Goal: Information Seeking & Learning: Learn about a topic

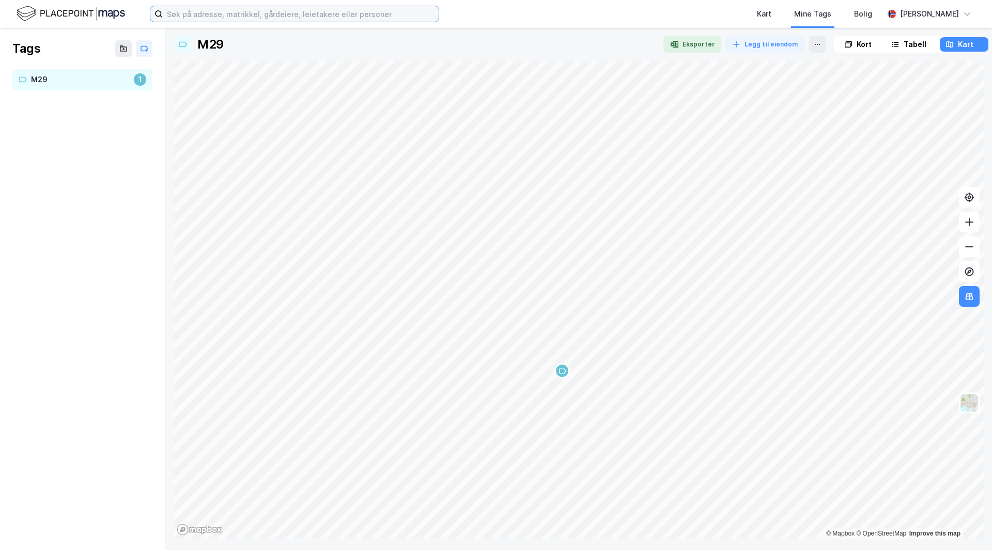
click at [261, 13] on input at bounding box center [301, 13] width 276 height 15
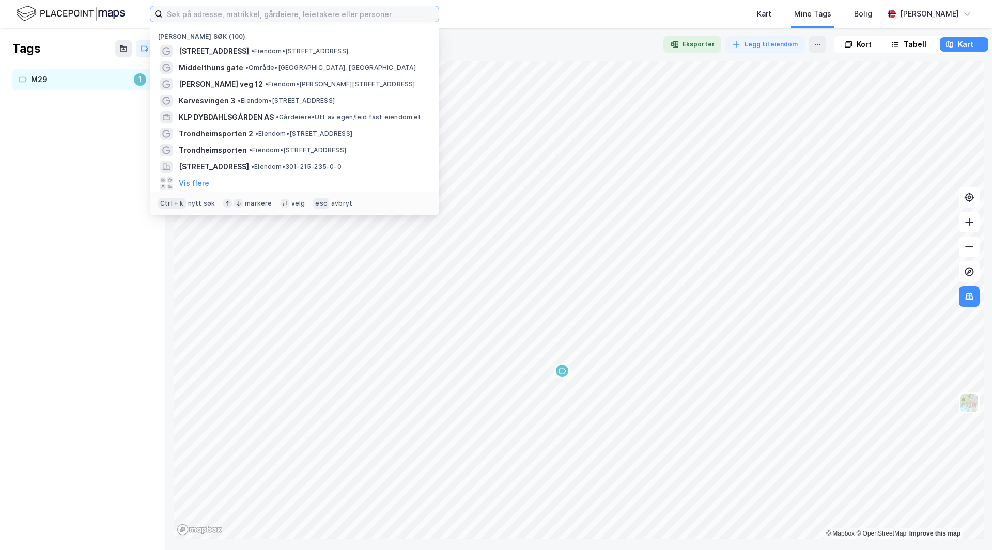
click at [261, 13] on input at bounding box center [301, 13] width 276 height 15
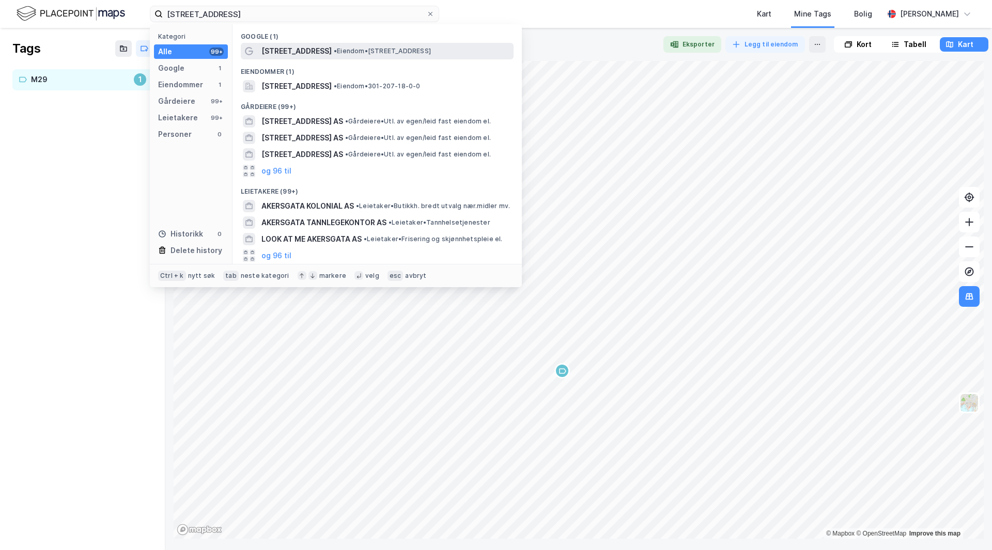
click at [341, 52] on span "• Eiendom • [STREET_ADDRESS]" at bounding box center [382, 51] width 97 height 8
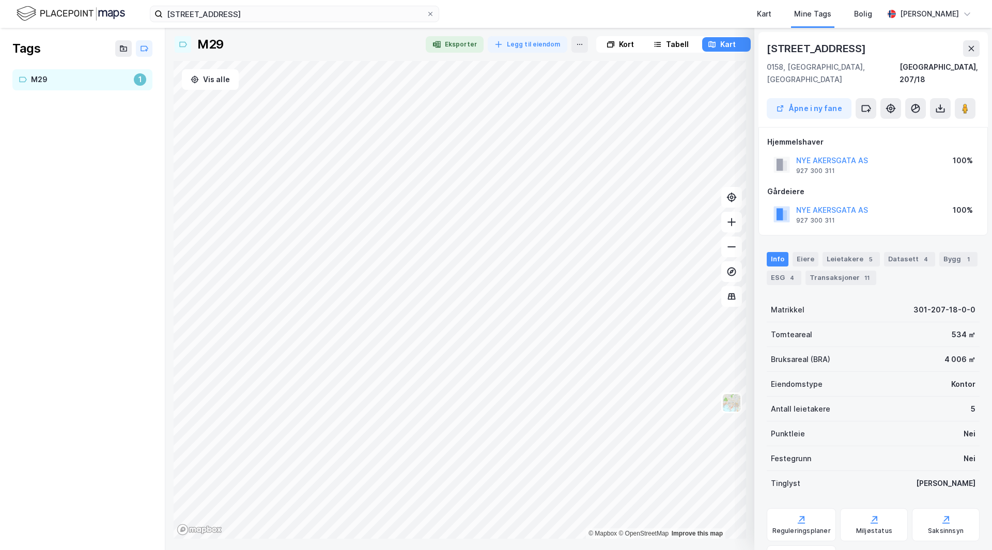
click at [975, 50] on icon at bounding box center [971, 48] width 8 height 8
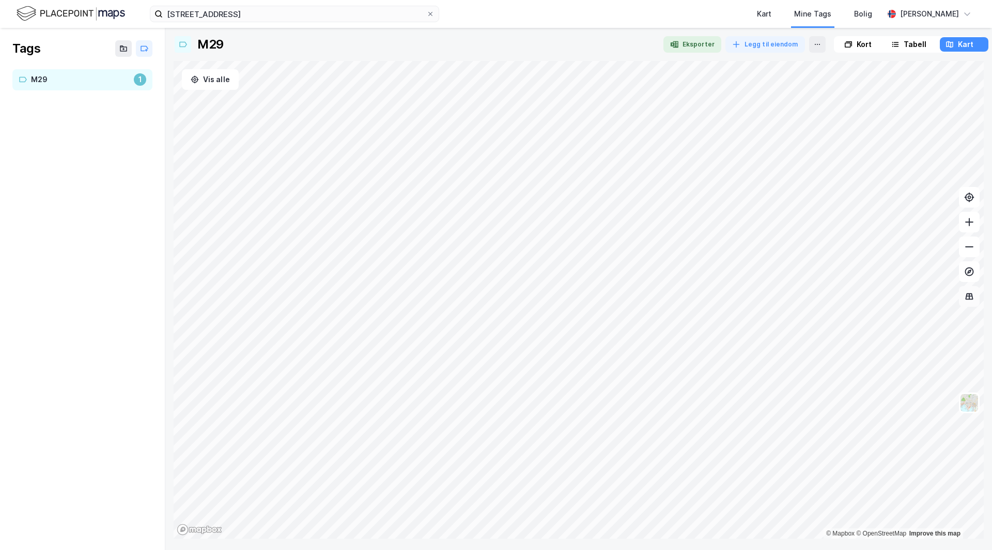
click at [976, 298] on button at bounding box center [969, 296] width 21 height 21
click at [974, 299] on icon at bounding box center [969, 296] width 10 height 10
click at [965, 408] on img at bounding box center [969, 403] width 20 height 20
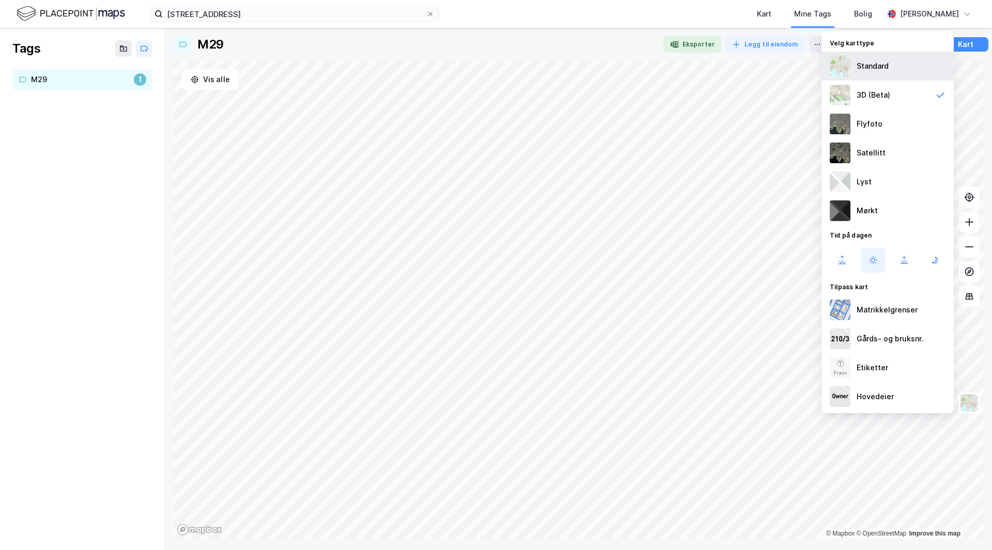
click at [888, 75] on div "Standard" at bounding box center [887, 66] width 132 height 29
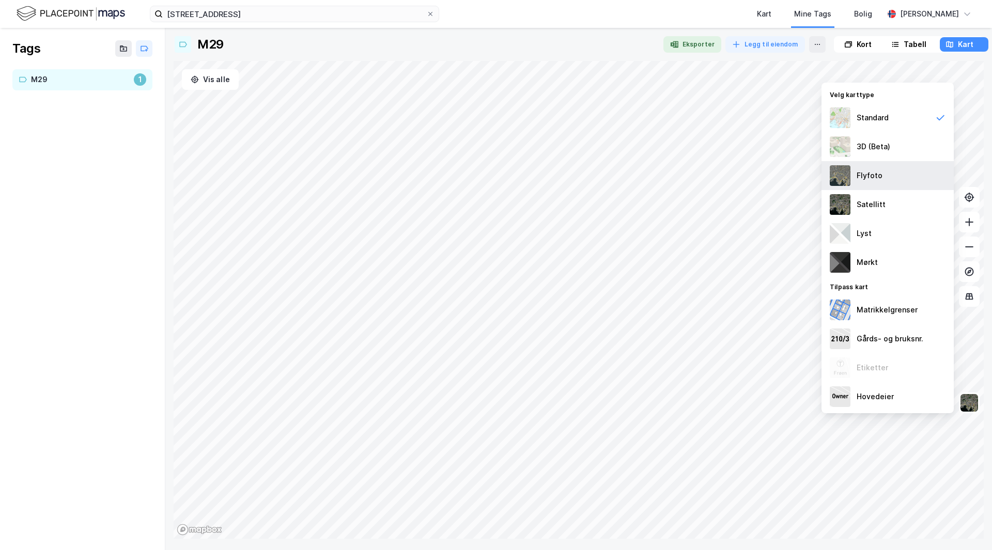
click at [890, 178] on div "Flyfoto" at bounding box center [887, 175] width 132 height 29
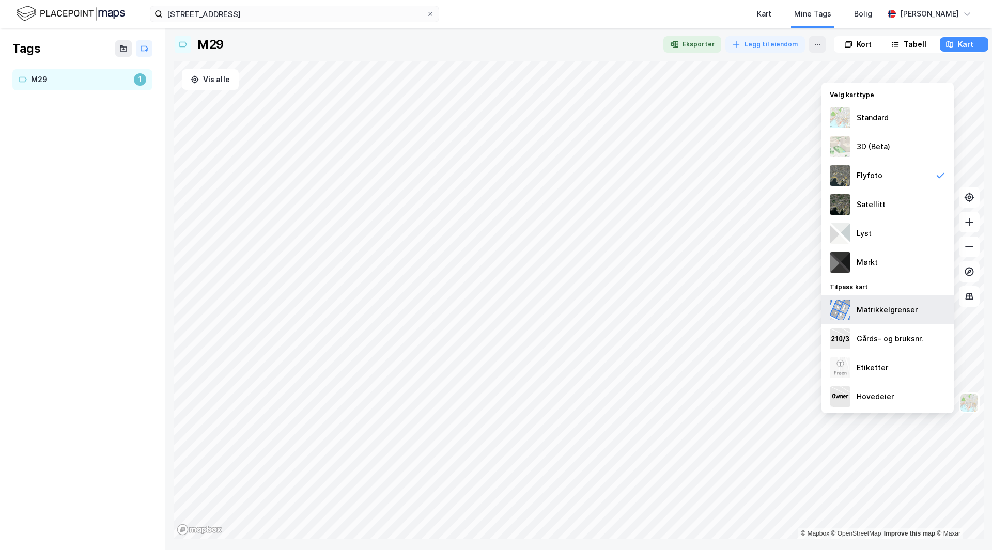
click at [899, 309] on div "Matrikkelgrenser" at bounding box center [886, 310] width 61 height 12
click at [893, 241] on div "Lyst" at bounding box center [887, 233] width 132 height 29
click at [892, 273] on div "Mørkt" at bounding box center [887, 262] width 132 height 29
click at [893, 200] on div "Satellitt" at bounding box center [887, 204] width 132 height 29
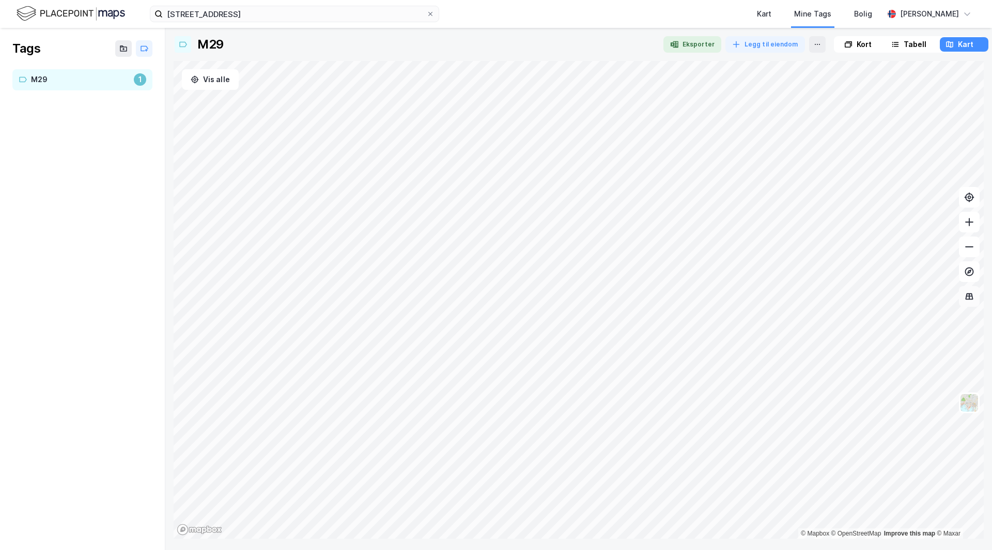
click at [967, 300] on icon at bounding box center [969, 296] width 10 height 10
click at [967, 404] on img at bounding box center [969, 403] width 20 height 20
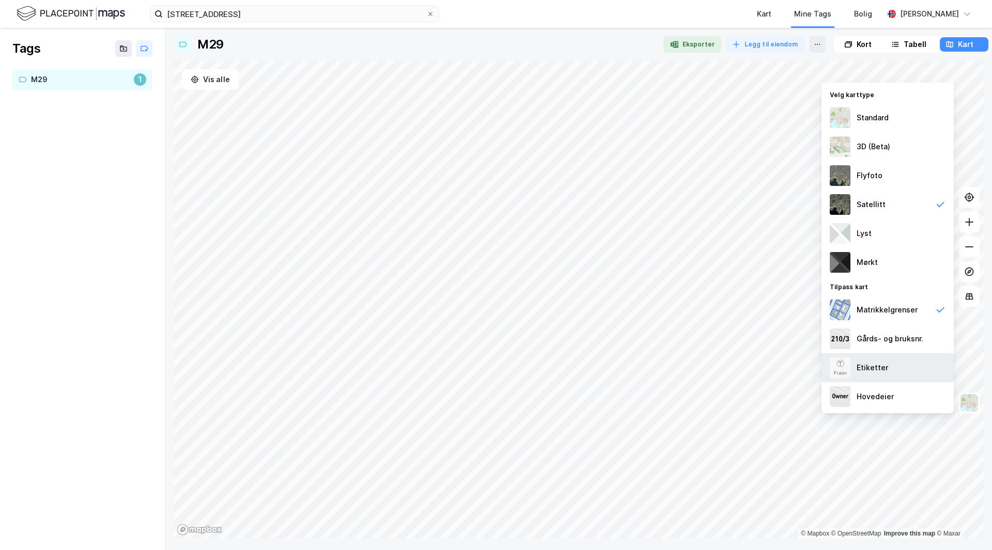
click at [898, 369] on div "Etiketter" at bounding box center [887, 367] width 132 height 29
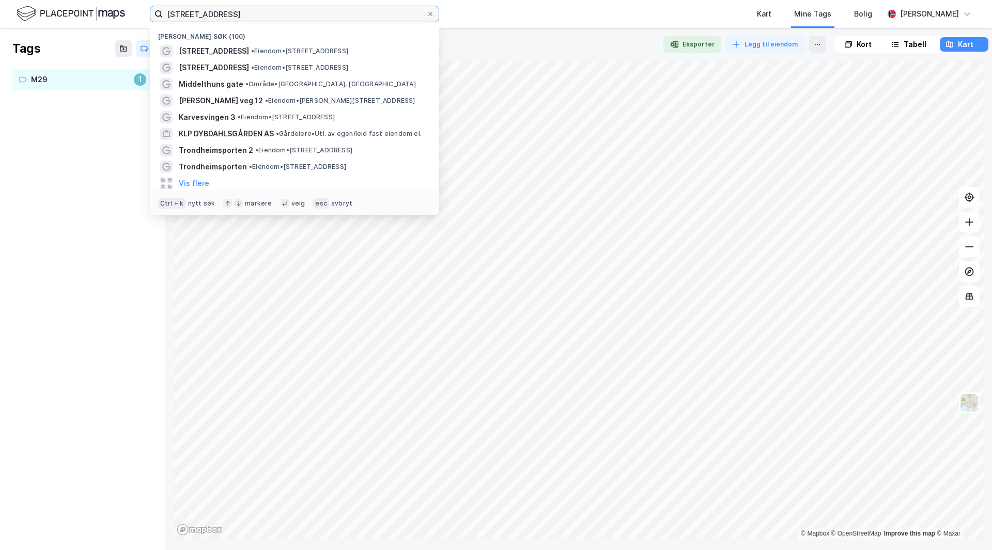
click at [248, 16] on input "[STREET_ADDRESS]" at bounding box center [294, 13] width 263 height 15
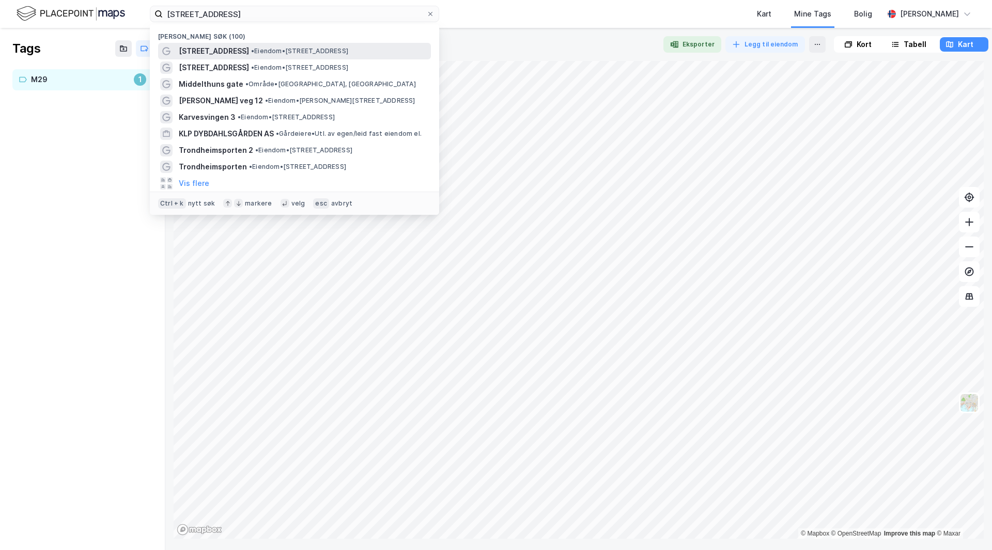
click at [251, 47] on span "• Eiendom • [STREET_ADDRESS]" at bounding box center [299, 51] width 97 height 8
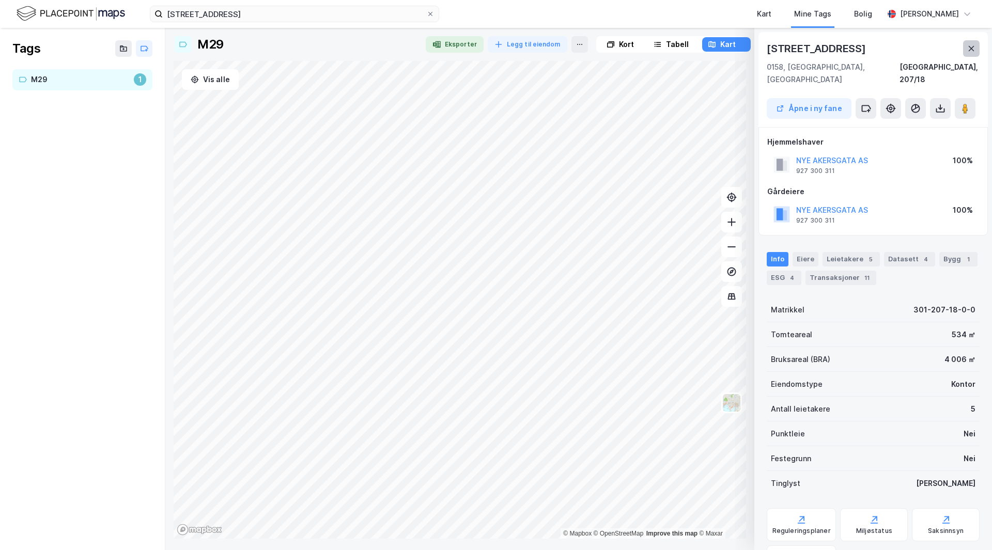
click at [965, 44] on button at bounding box center [971, 48] width 17 height 17
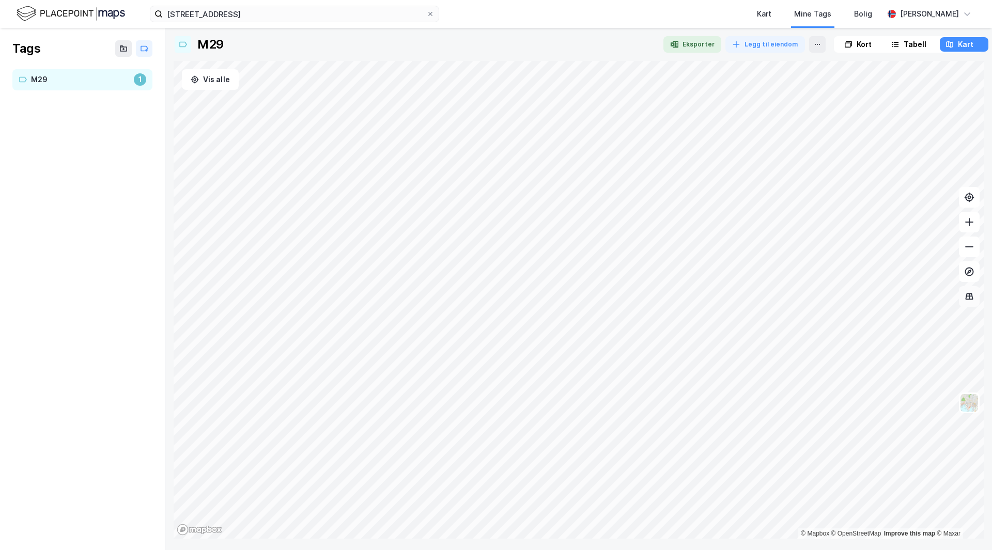
click at [967, 296] on icon at bounding box center [969, 295] width 7 height 1
click at [969, 402] on img at bounding box center [969, 403] width 20 height 20
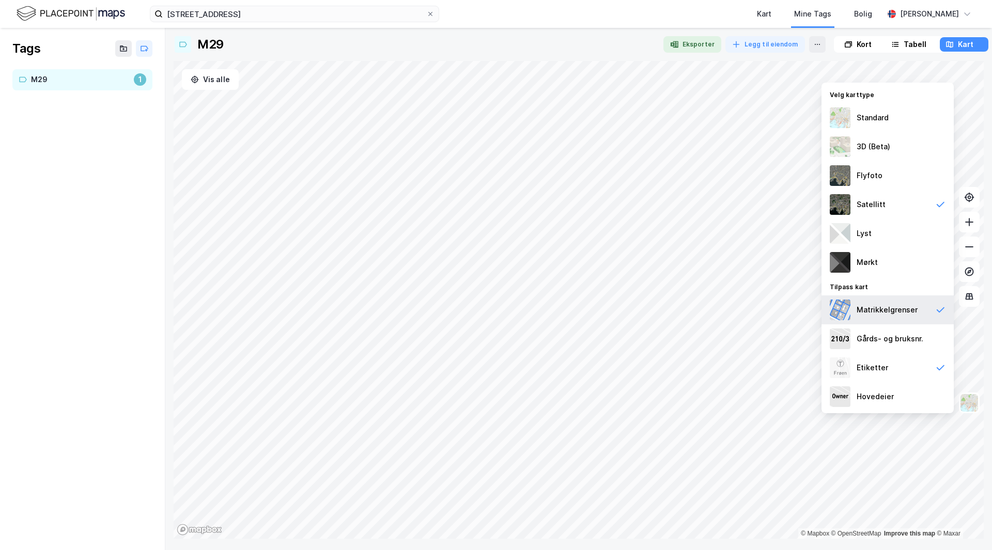
click at [897, 309] on div "Matrikkelgrenser" at bounding box center [886, 310] width 61 height 12
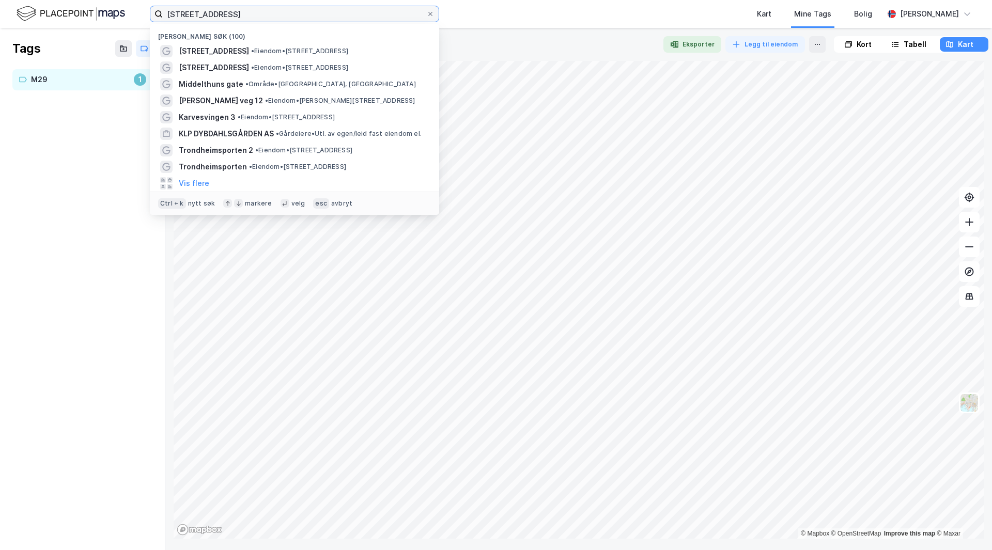
click at [271, 14] on input "[STREET_ADDRESS]" at bounding box center [294, 13] width 263 height 15
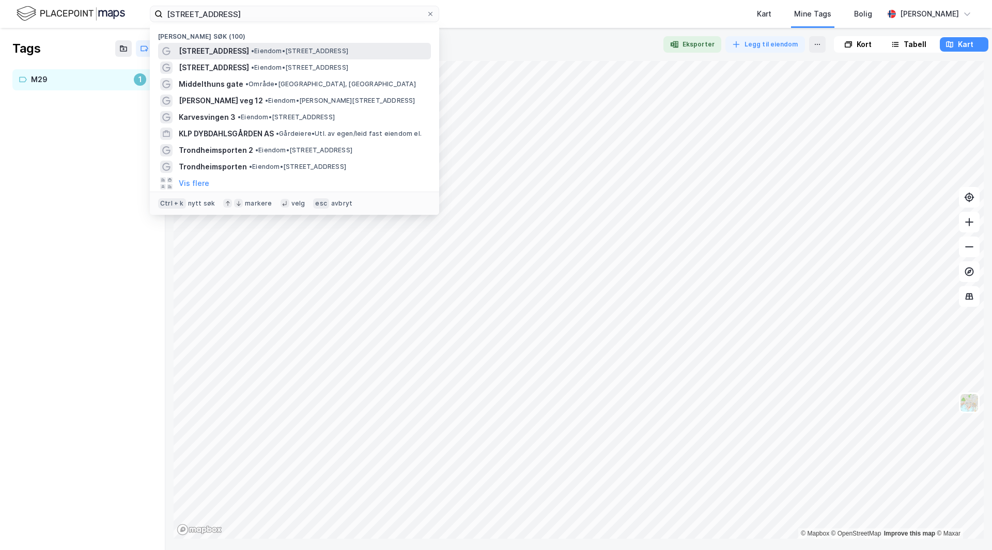
click at [303, 44] on div "[STREET_ADDRESS] • Eiendom • [STREET_ADDRESS]" at bounding box center [294, 51] width 273 height 17
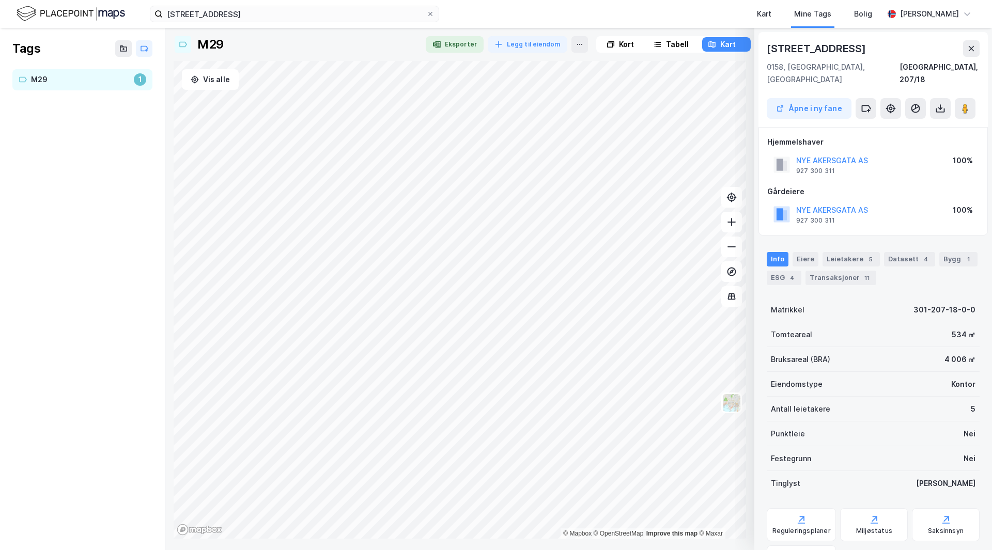
click at [127, 81] on div "M29" at bounding box center [80, 79] width 99 height 13
click at [771, 14] on div "Kart" at bounding box center [764, 14] width 14 height 12
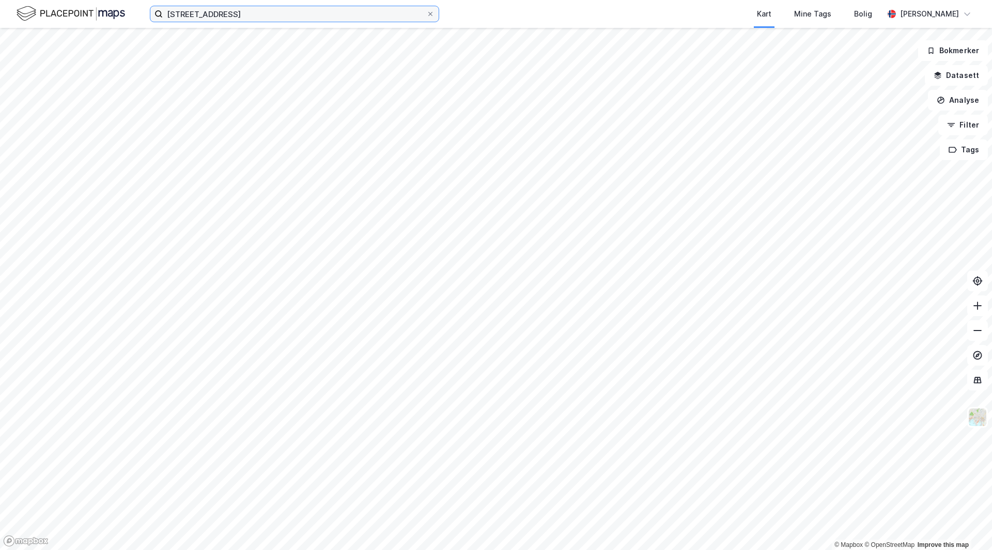
click at [263, 18] on input "[STREET_ADDRESS]" at bounding box center [294, 13] width 263 height 15
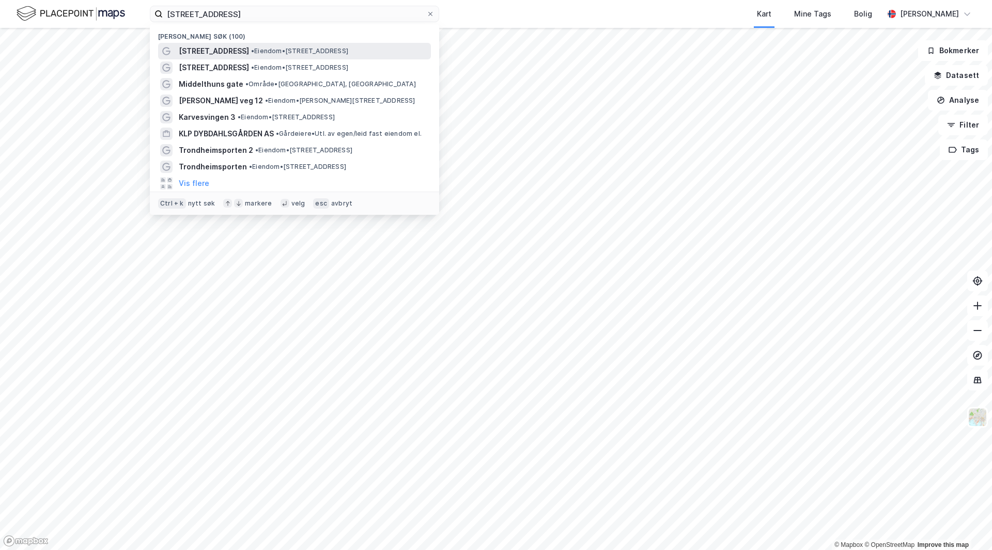
click at [260, 52] on span "• Eiendom • [STREET_ADDRESS]" at bounding box center [299, 51] width 97 height 8
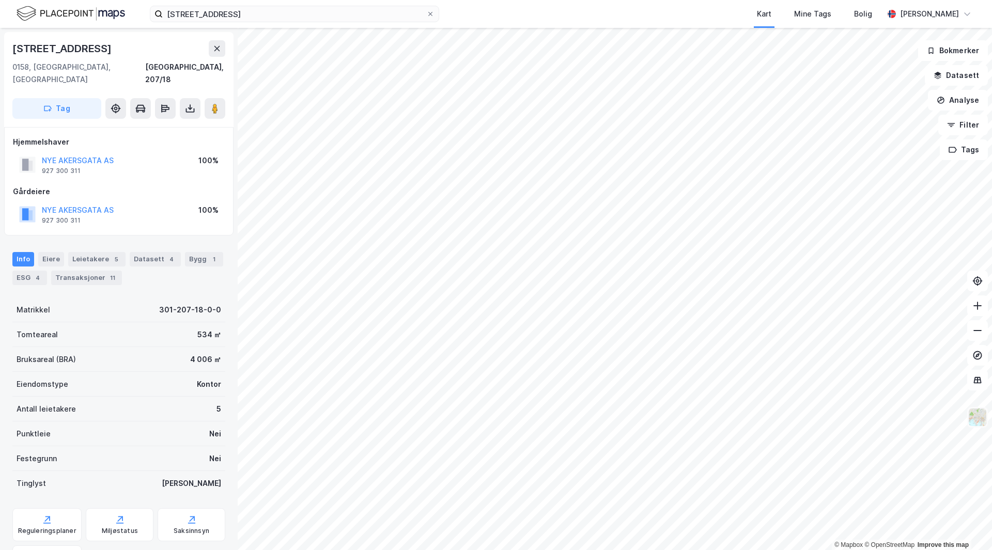
click at [977, 418] on img at bounding box center [978, 418] width 20 height 20
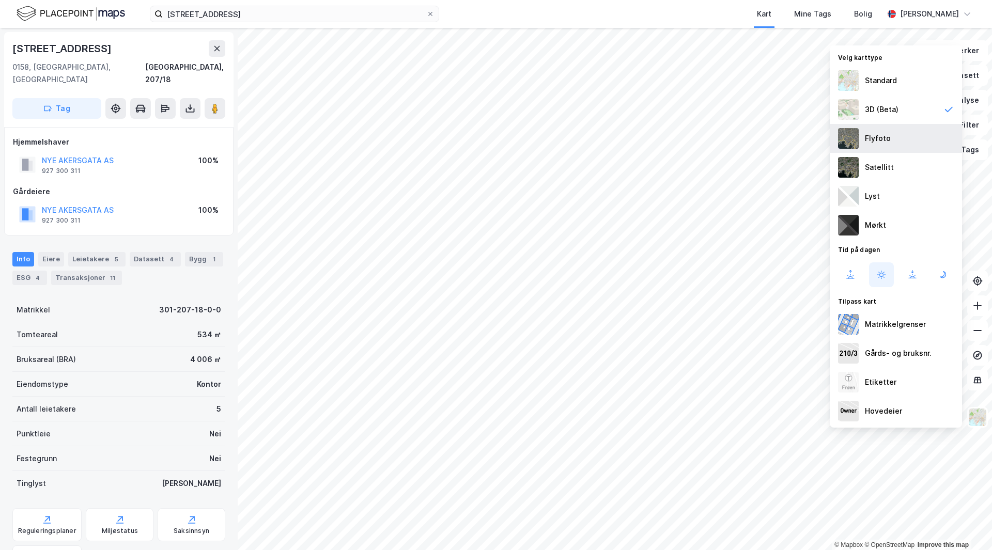
click at [907, 149] on div "Flyfoto" at bounding box center [896, 138] width 132 height 29
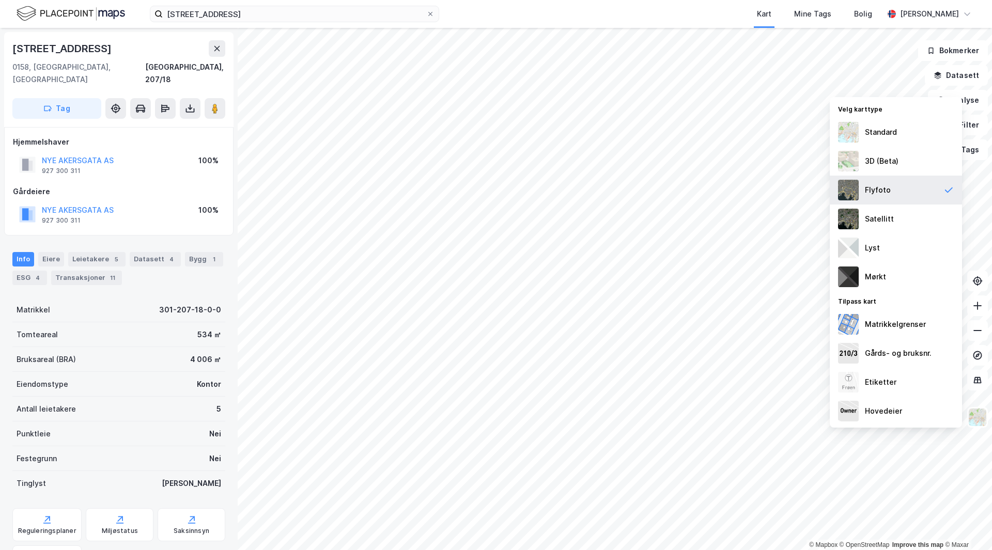
click at [899, 182] on div "Flyfoto" at bounding box center [896, 190] width 132 height 29
click at [851, 383] on img at bounding box center [848, 382] width 21 height 21
click at [978, 415] on img at bounding box center [978, 418] width 20 height 20
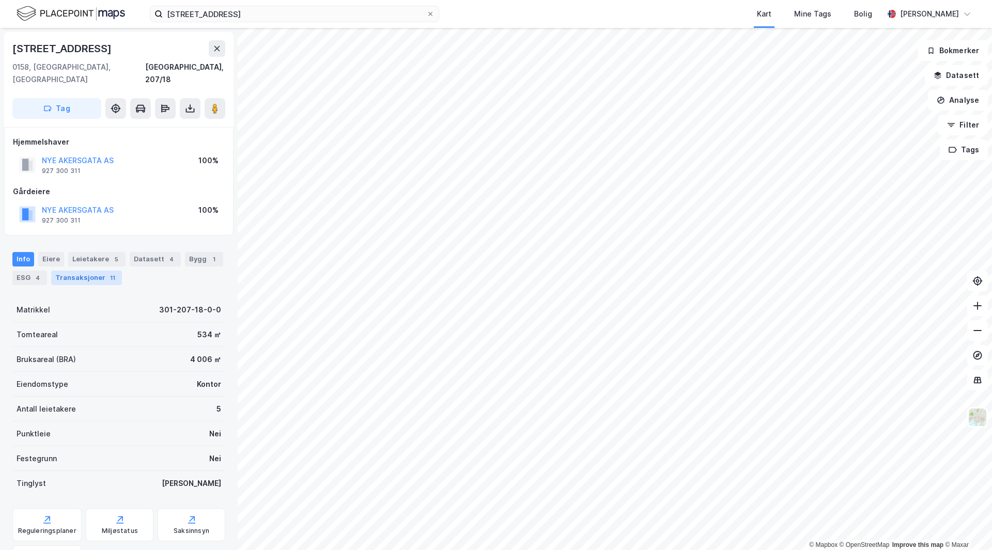
click at [81, 271] on div "Transaksjoner 11" at bounding box center [86, 278] width 71 height 14
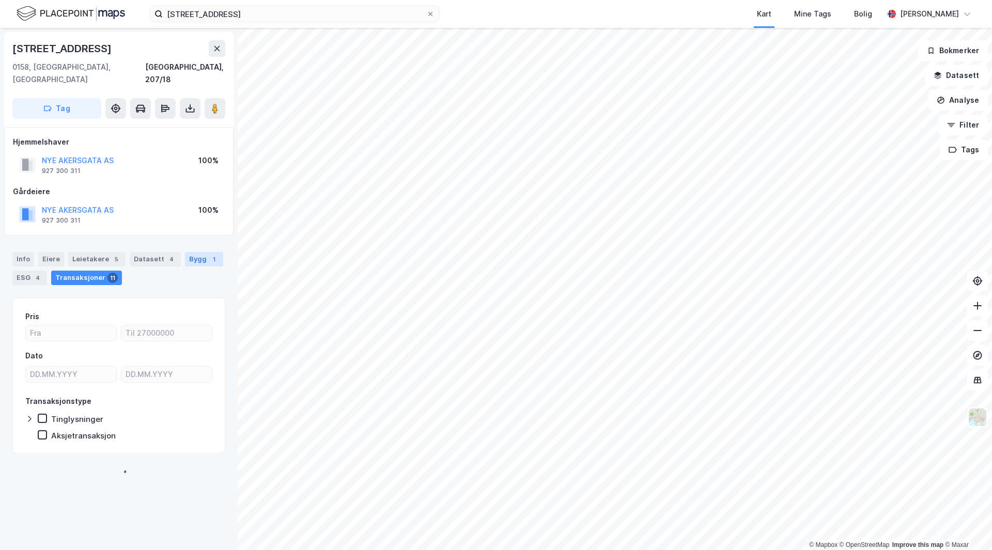
click at [189, 252] on div "Bygg 1" at bounding box center [204, 259] width 38 height 14
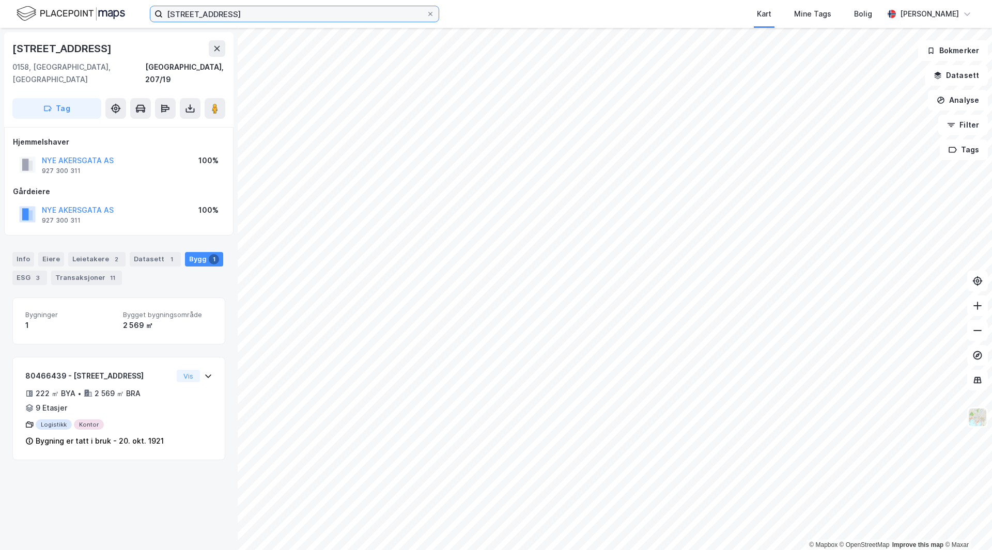
click at [295, 19] on input "[STREET_ADDRESS]" at bounding box center [294, 13] width 263 height 15
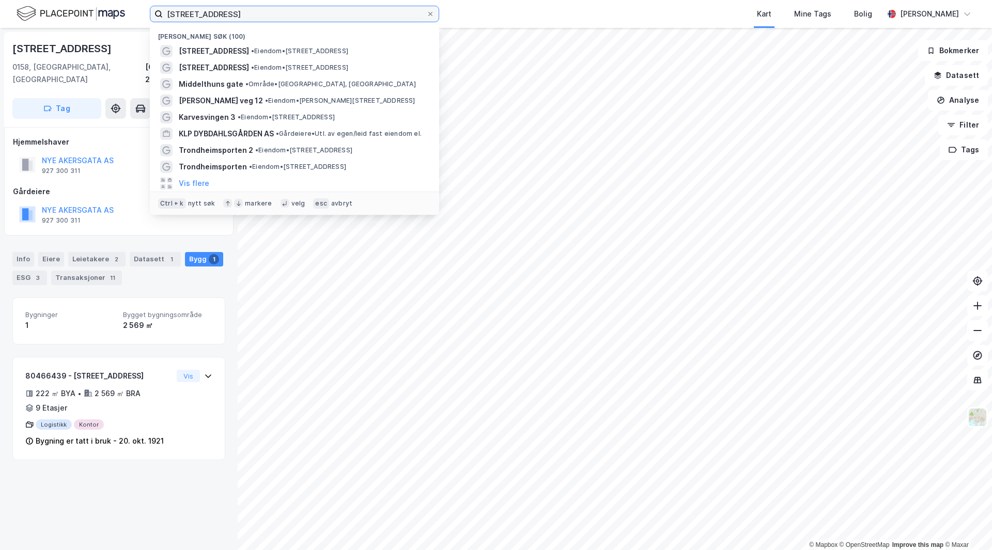
click at [295, 19] on input "[STREET_ADDRESS]" at bounding box center [294, 13] width 263 height 15
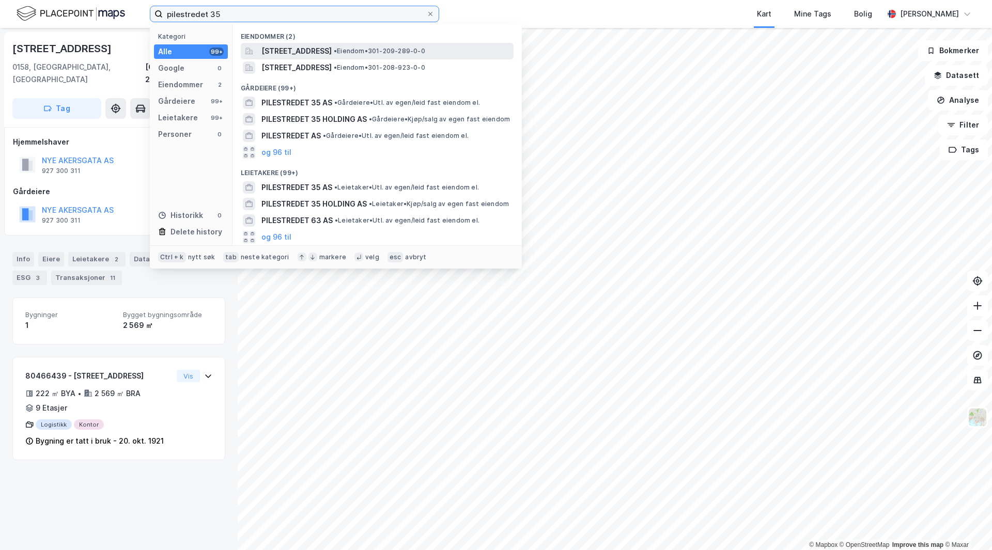
type input "pilestredet 35"
click at [395, 49] on span "• Eiendom • 301-209-289-0-0" at bounding box center [379, 51] width 91 height 8
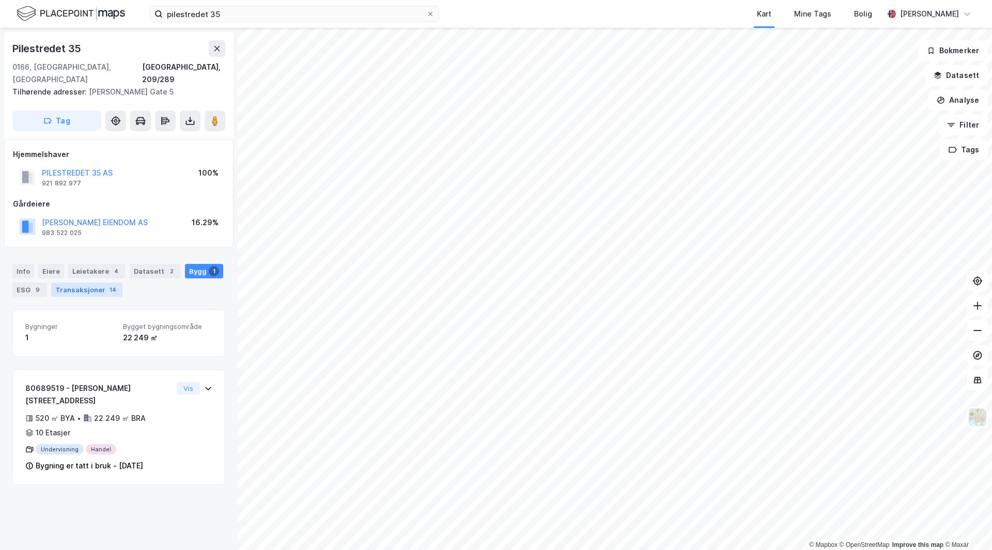
click at [107, 285] on div "14" at bounding box center [112, 290] width 11 height 10
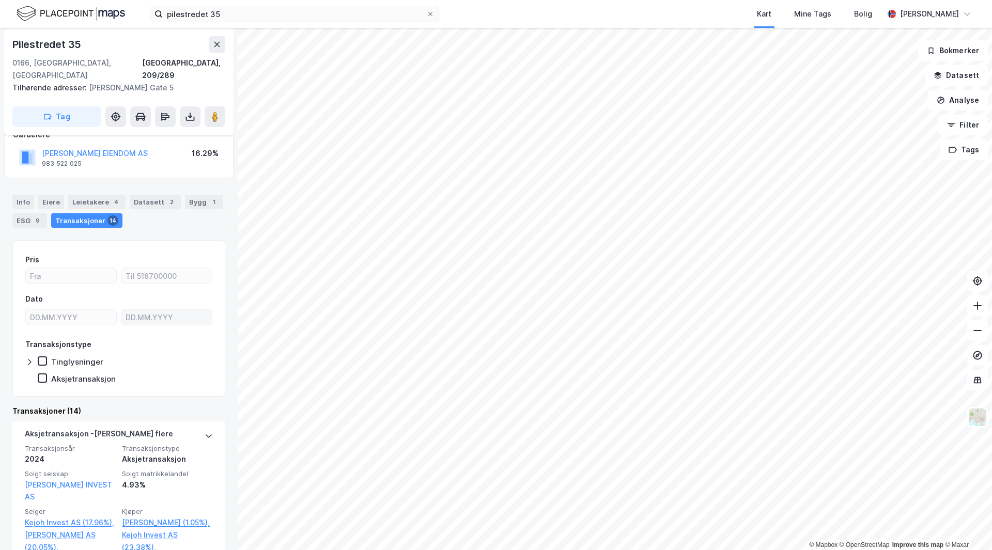
scroll to position [52, 0]
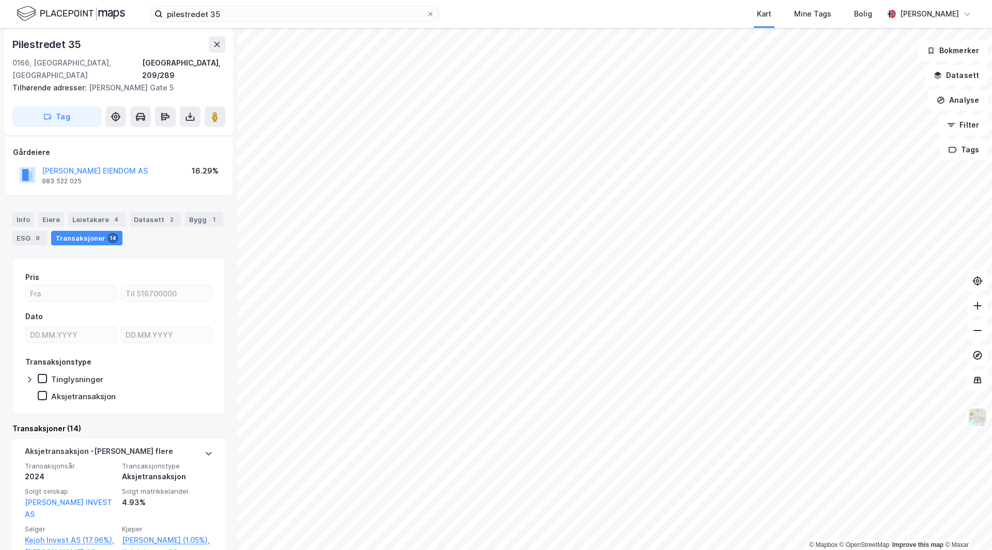
click at [200, 212] on div "Bygg 1" at bounding box center [204, 219] width 38 height 14
